Goal: Task Accomplishment & Management: Manage account settings

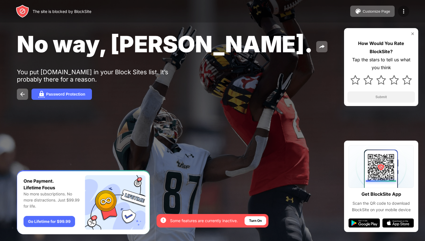
click at [404, 12] on img at bounding box center [403, 11] width 7 height 7
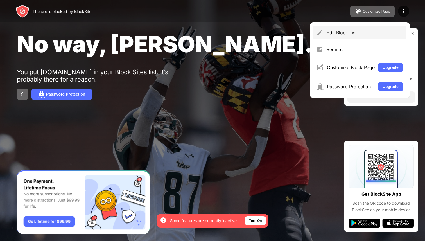
click at [342, 30] on div "Edit Block List" at bounding box center [365, 33] width 76 height 6
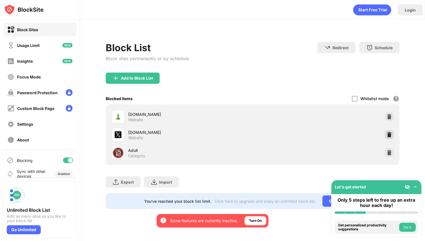
click at [392, 134] on div at bounding box center [389, 134] width 9 height 9
